Goal: Communication & Community: Answer question/provide support

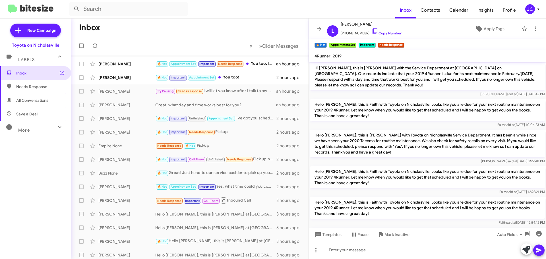
scroll to position [334, 0]
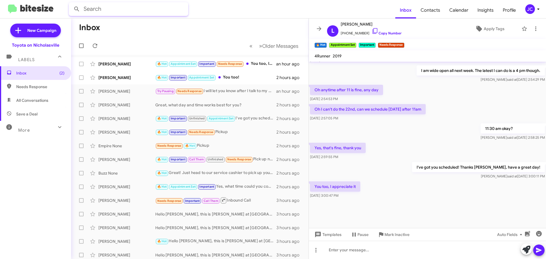
click at [123, 11] on input "text" at bounding box center [128, 9] width 119 height 14
type input "[PERSON_NAME]"
click at [71, 3] on button at bounding box center [76, 8] width 11 height 11
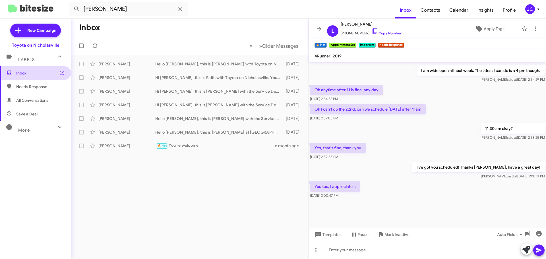
click at [45, 72] on span "Inbox (2)" at bounding box center [40, 73] width 48 height 6
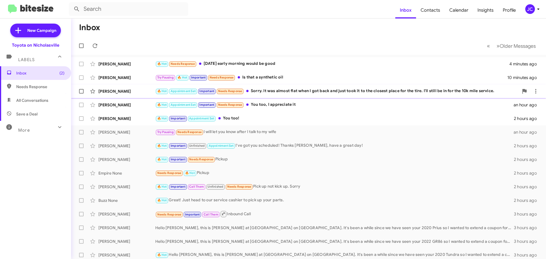
click at [108, 92] on div "[PERSON_NAME]" at bounding box center [126, 91] width 57 height 6
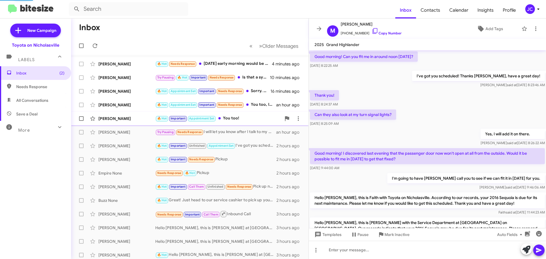
scroll to position [277, 0]
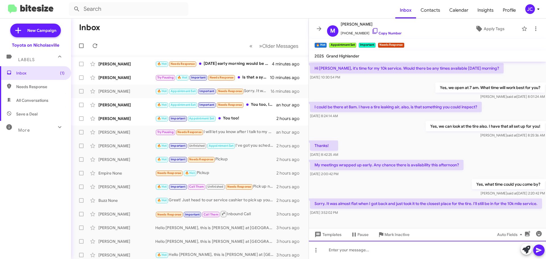
drag, startPoint x: 403, startPoint y: 254, endPoint x: 402, endPoint y: 243, distance: 10.9
click at [403, 253] on div at bounding box center [427, 250] width 237 height 18
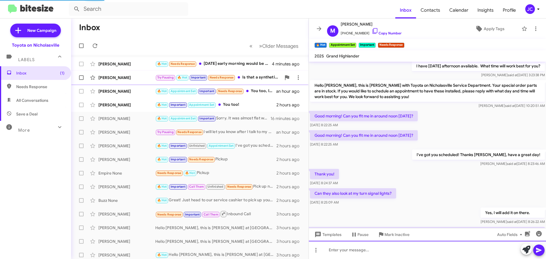
scroll to position [0, 0]
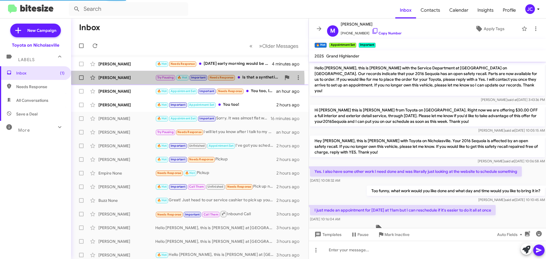
click at [129, 82] on div "[PERSON_NAME] Try Pausing 🔥 Hot Important Needs Response Is that a synthetic oi…" at bounding box center [190, 77] width 228 height 11
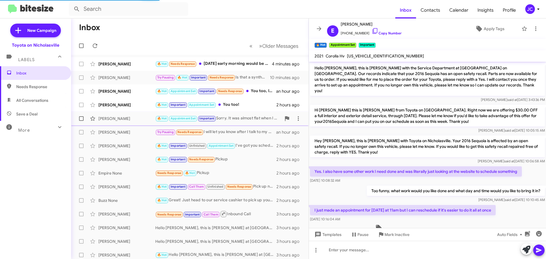
scroll to position [319, 0]
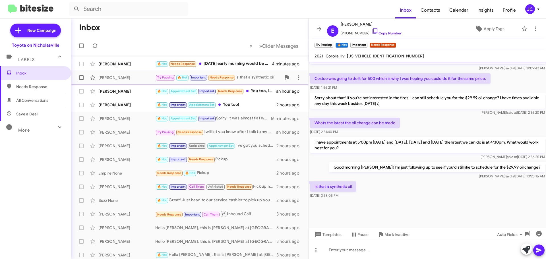
click at [82, 78] on span at bounding box center [81, 77] width 5 height 5
click at [81, 80] on input "checkbox" at bounding box center [81, 80] width 0 height 0
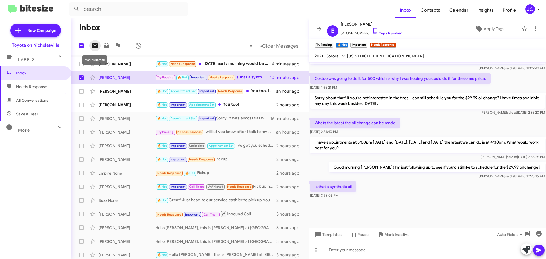
click at [96, 46] on icon at bounding box center [95, 45] width 6 height 5
click at [130, 66] on div "[PERSON_NAME]" at bounding box center [126, 64] width 57 height 6
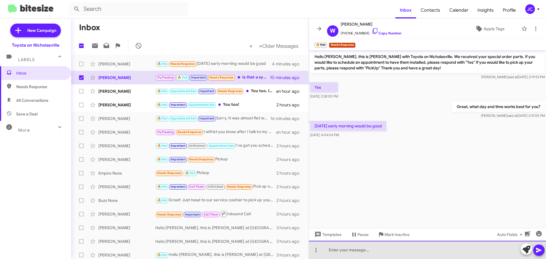
click at [358, 247] on div at bounding box center [427, 250] width 237 height 18
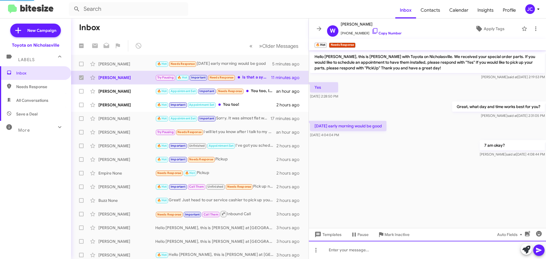
checkbox input "false"
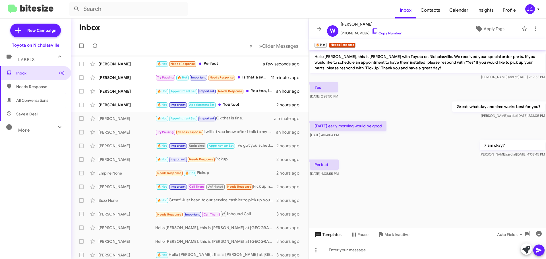
click at [329, 235] on span "Templates" at bounding box center [327, 234] width 28 height 10
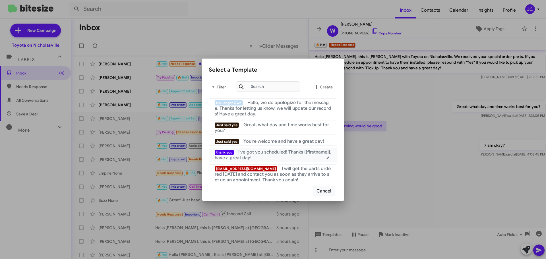
click at [275, 157] on div "thank you I've got you scheduled! Thanks {{firstname}}, have a great day!" at bounding box center [273, 154] width 117 height 11
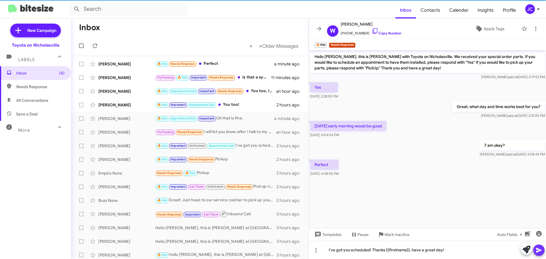
click at [538, 248] on icon at bounding box center [538, 250] width 7 height 7
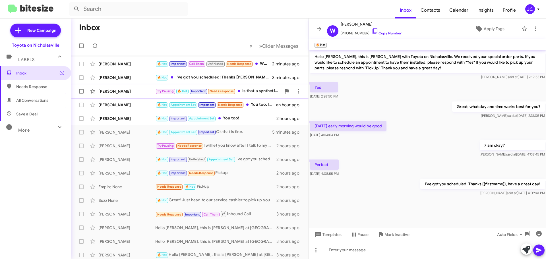
drag, startPoint x: 108, startPoint y: 68, endPoint x: 137, endPoint y: 97, distance: 41.2
click at [108, 68] on div "[PERSON_NAME] 🔥 Hot Important Call Them Unfinished Needs Response Were you able…" at bounding box center [190, 63] width 228 height 11
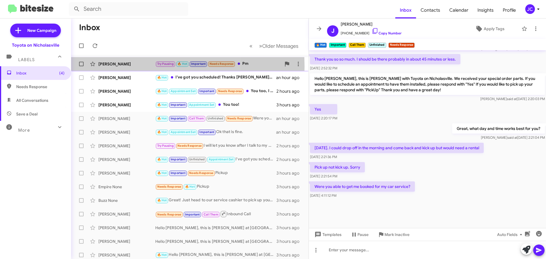
click at [128, 66] on div "[PERSON_NAME]" at bounding box center [126, 64] width 57 height 6
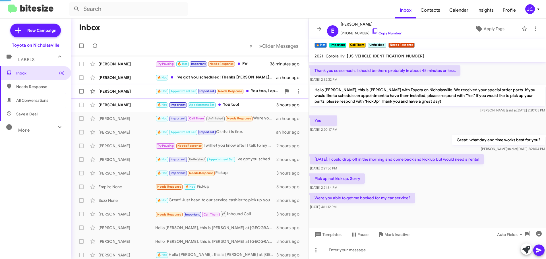
scroll to position [242, 0]
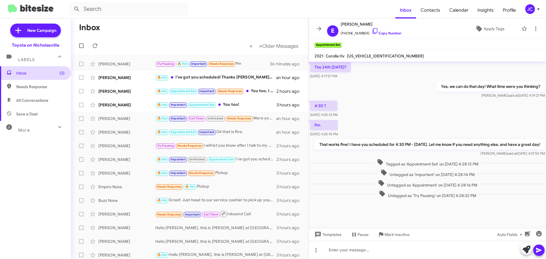
click at [35, 73] on span "Inbox (3)" at bounding box center [40, 73] width 48 height 6
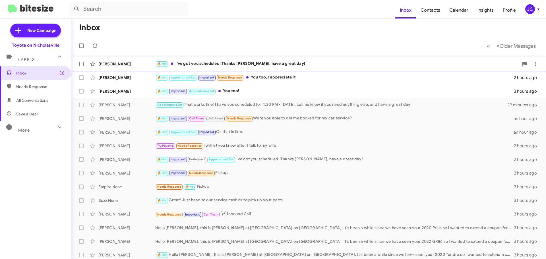
click at [131, 67] on div "[PERSON_NAME] 🔥 Hot I've got you scheduled! Thanks [PERSON_NAME], have a great …" at bounding box center [309, 63] width 466 height 11
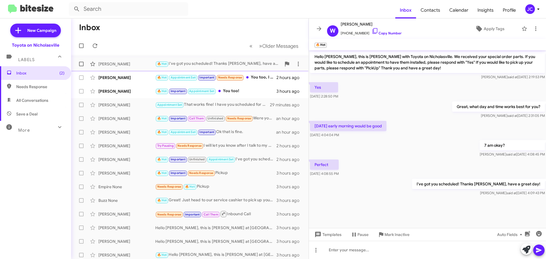
click at [118, 68] on div "[PERSON_NAME] 🔥 Hot I've got you scheduled! Thanks [PERSON_NAME], have a great …" at bounding box center [190, 63] width 228 height 11
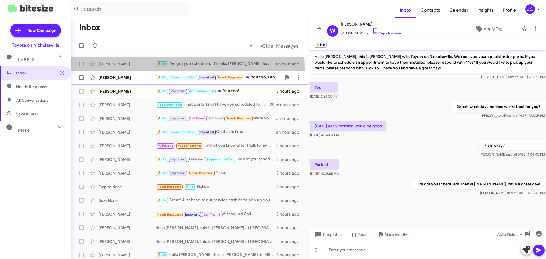
click at [114, 82] on div "[PERSON_NAME] 🔥 Hot Appointment Set Important Needs Response You too, I appreci…" at bounding box center [190, 77] width 228 height 11
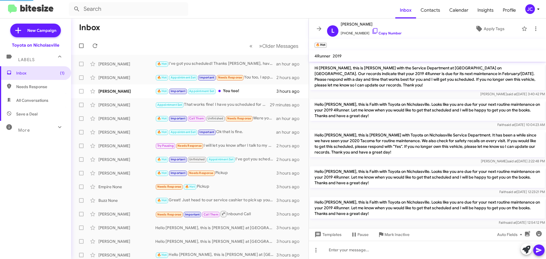
scroll to position [323, 0]
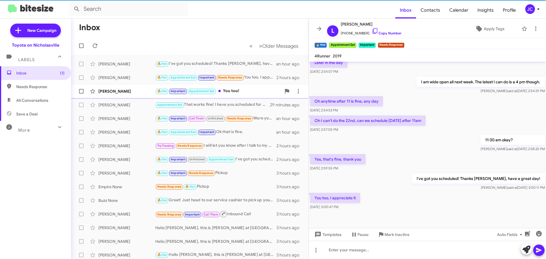
click at [121, 88] on div "[PERSON_NAME] 🔥 Hot Important Appointment Set You too! 3 hours ago" at bounding box center [190, 91] width 228 height 11
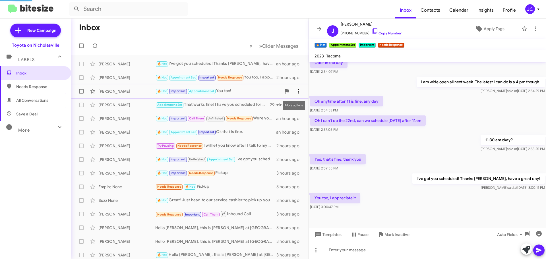
scroll to position [266, 0]
